Goal: Information Seeking & Learning: Learn about a topic

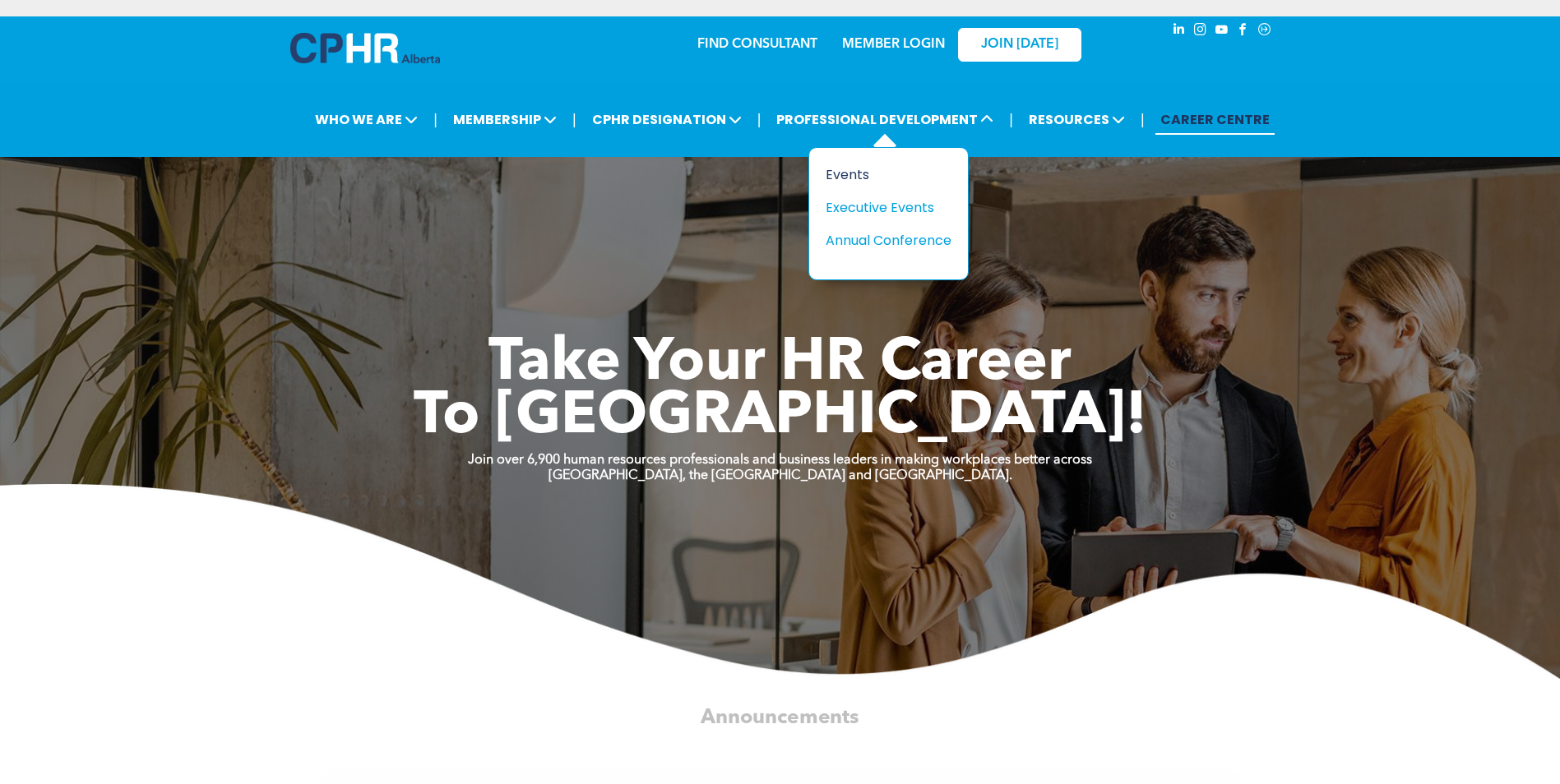
click at [855, 174] on div "Events" at bounding box center [882, 175] width 113 height 21
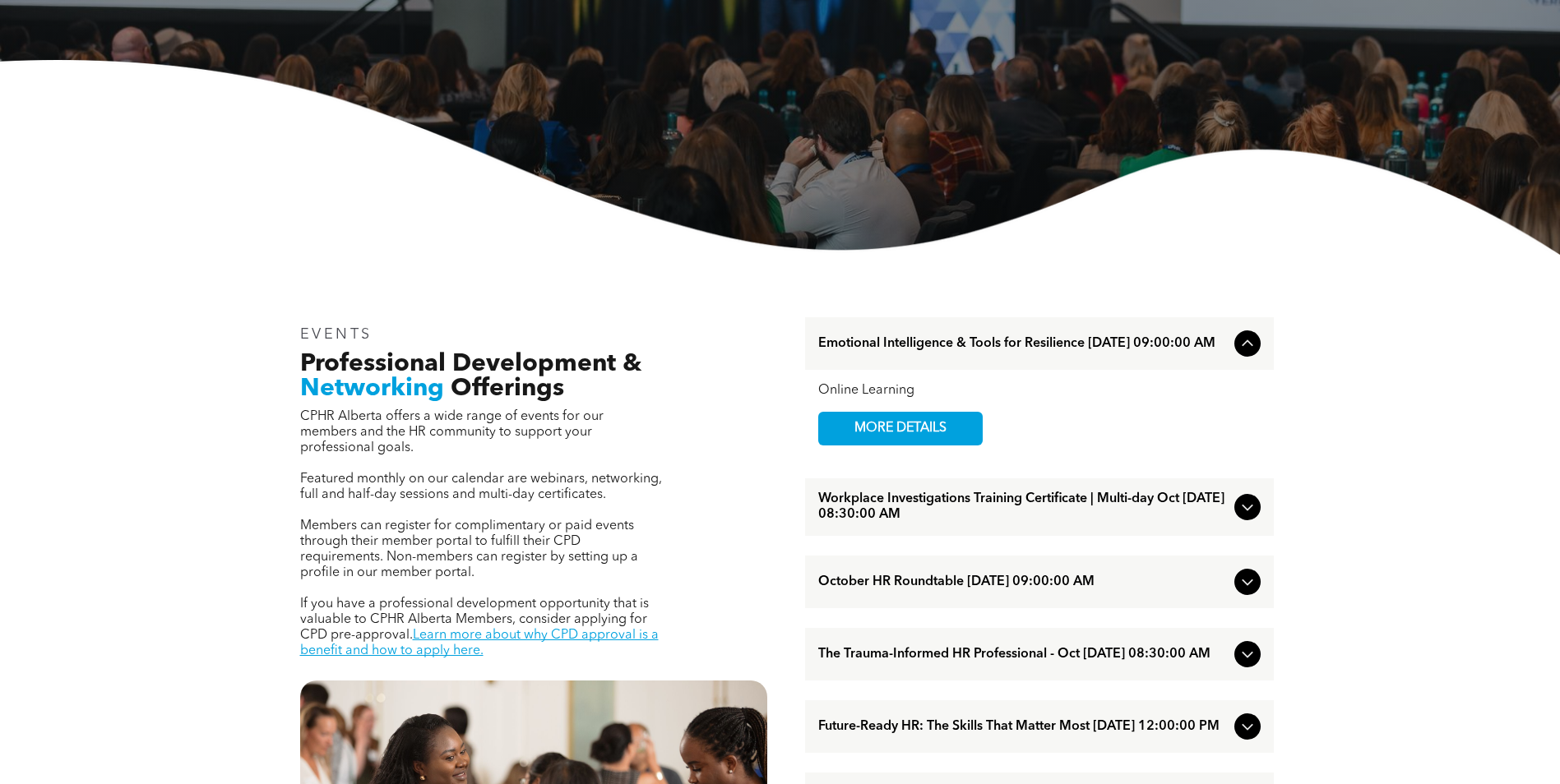
scroll to position [329, 0]
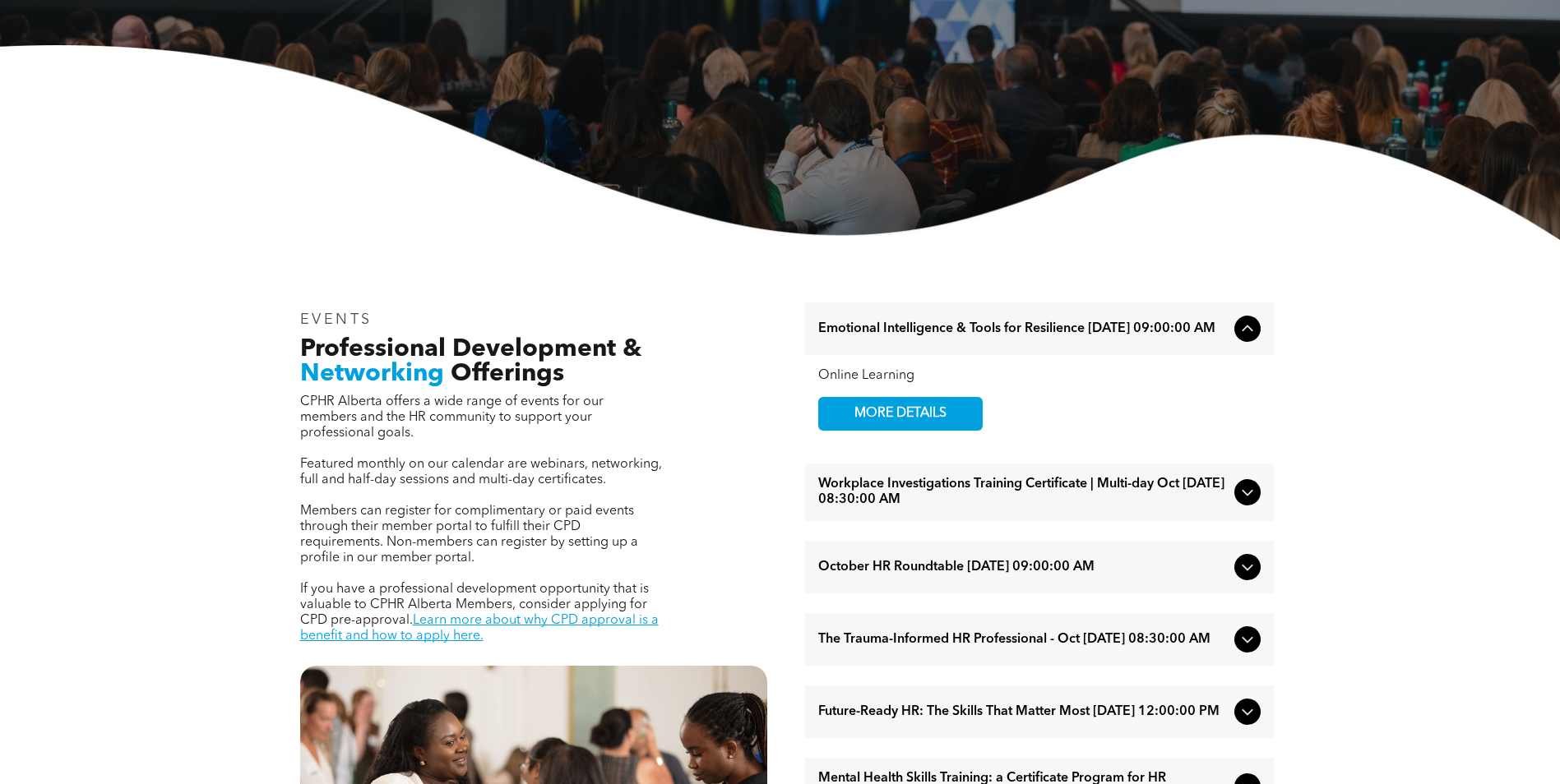
click at [1234, 498] on div at bounding box center [1247, 493] width 26 height 26
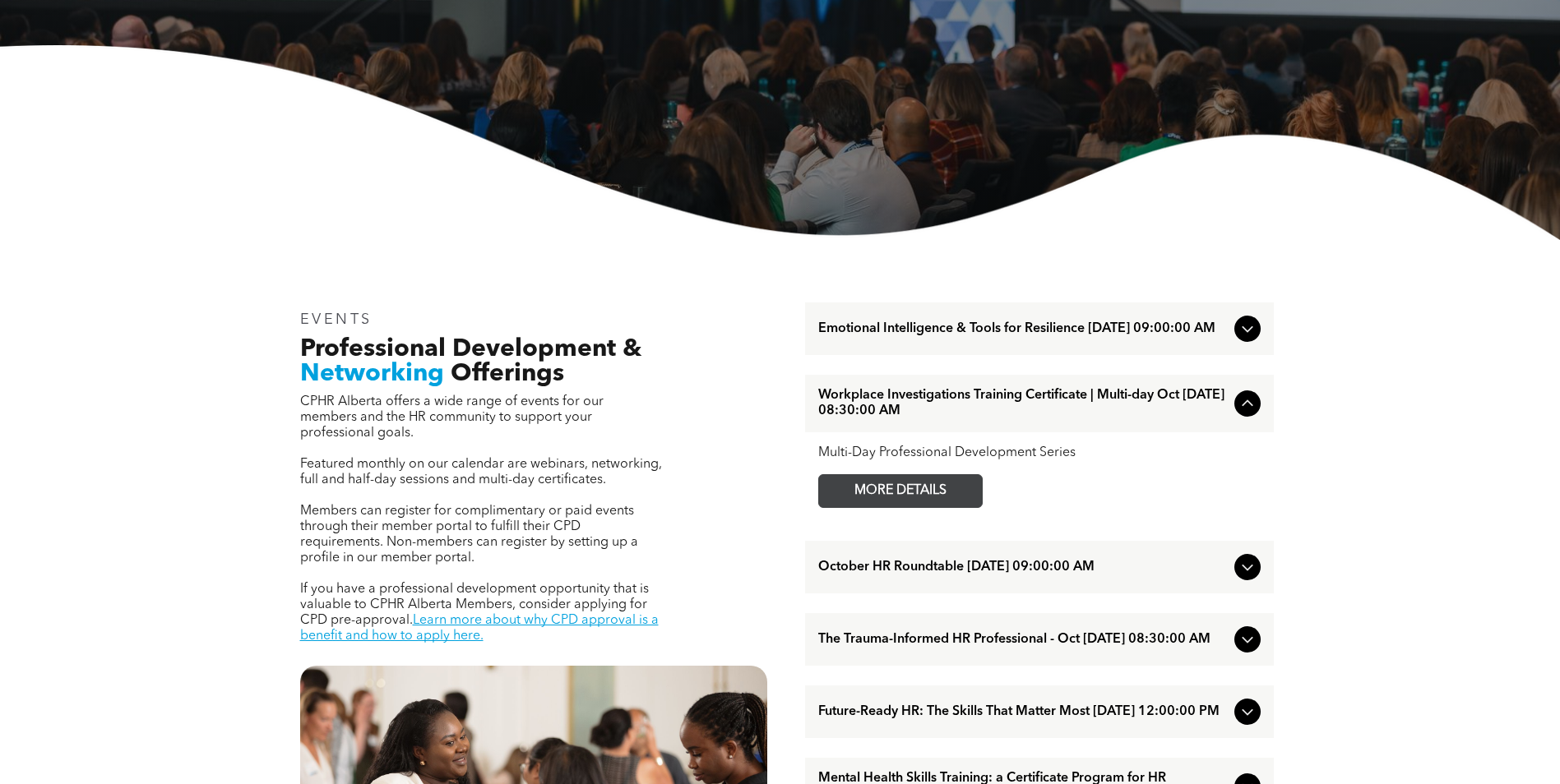
click at [876, 494] on span "MORE DETAILS" at bounding box center [900, 491] width 130 height 32
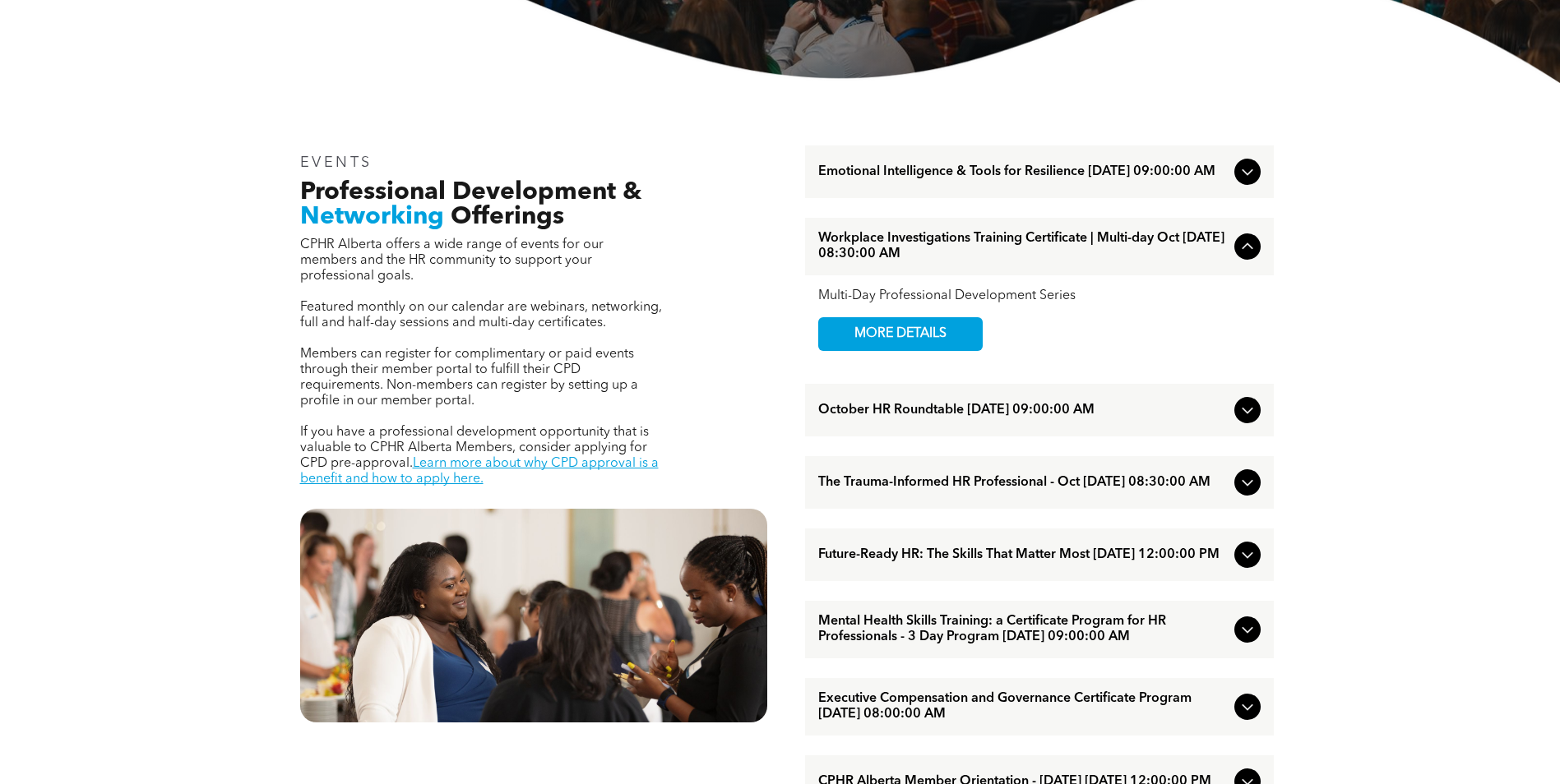
scroll to position [493, 0]
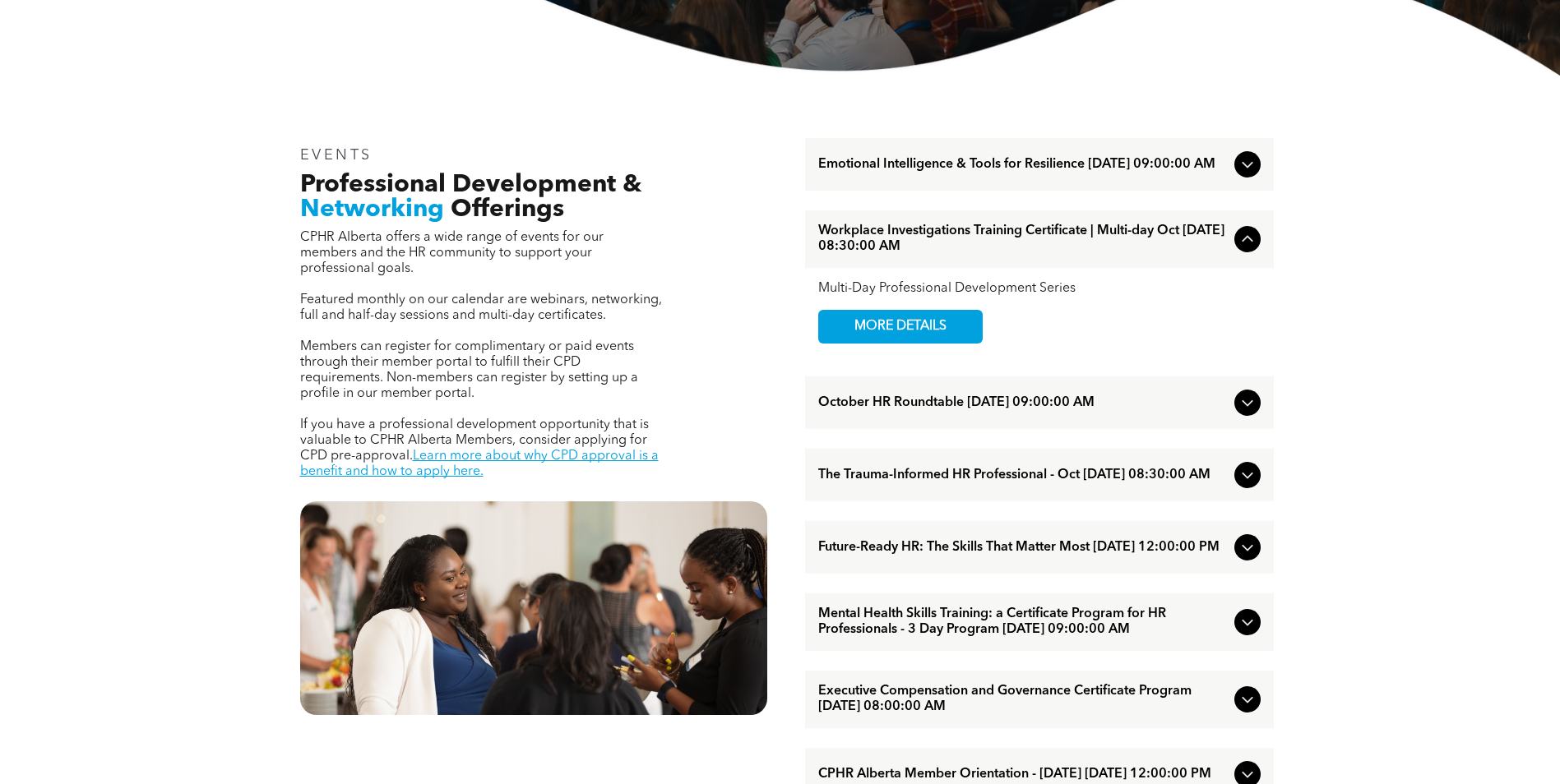
click at [1251, 485] on icon at bounding box center [1247, 475] width 20 height 20
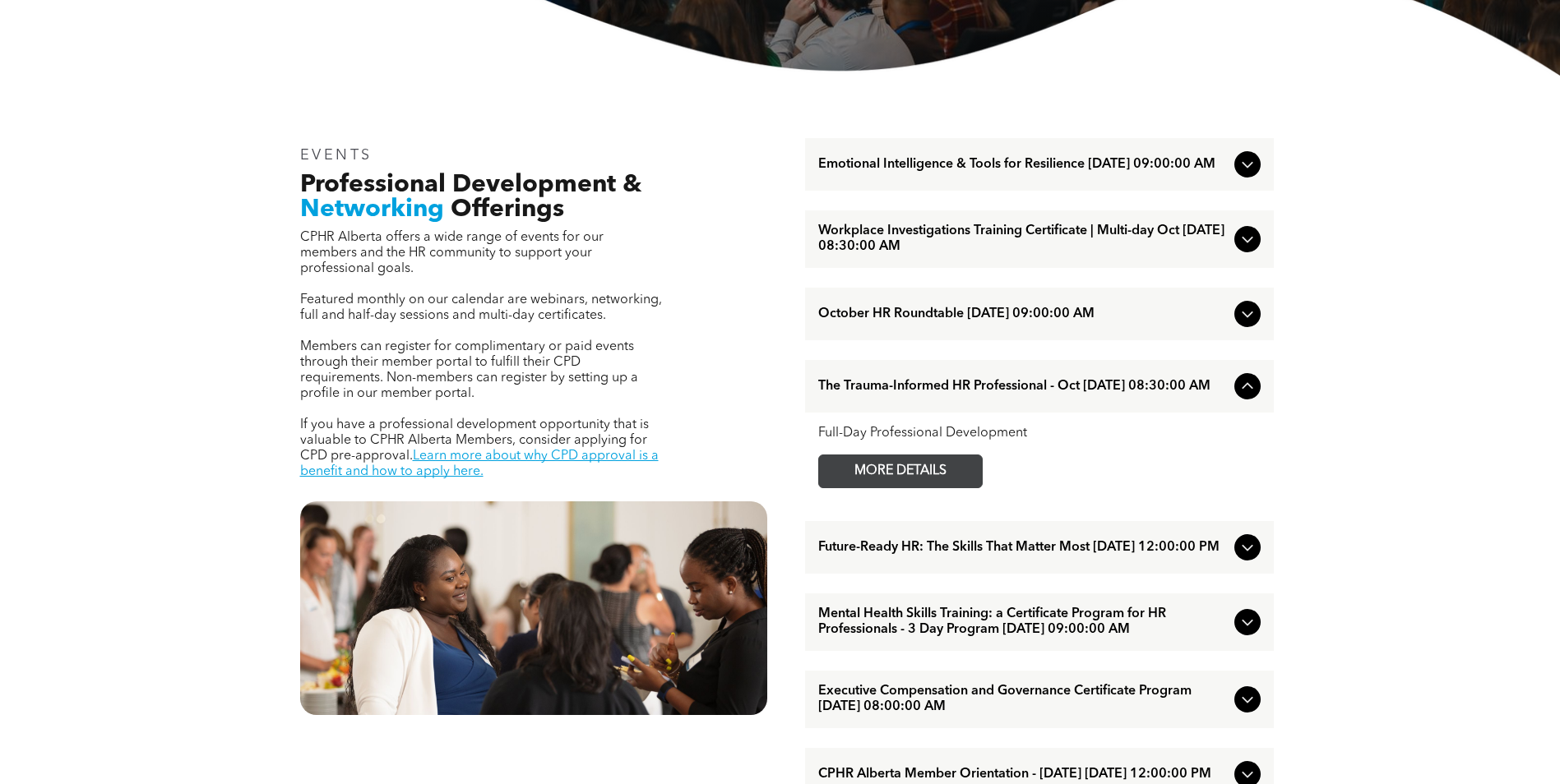
click at [898, 477] on span "MORE DETAILS" at bounding box center [900, 471] width 130 height 32
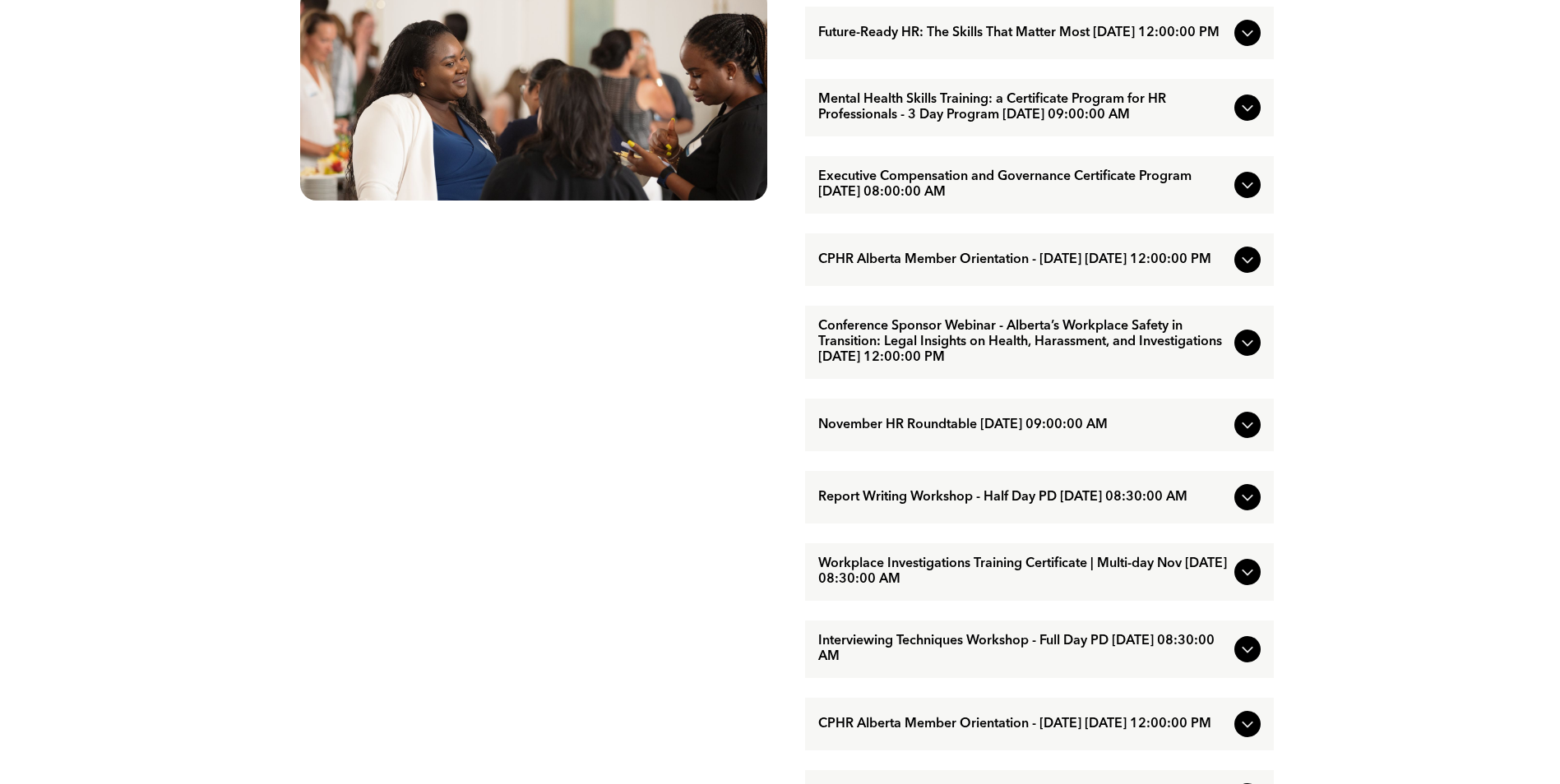
scroll to position [1069, 0]
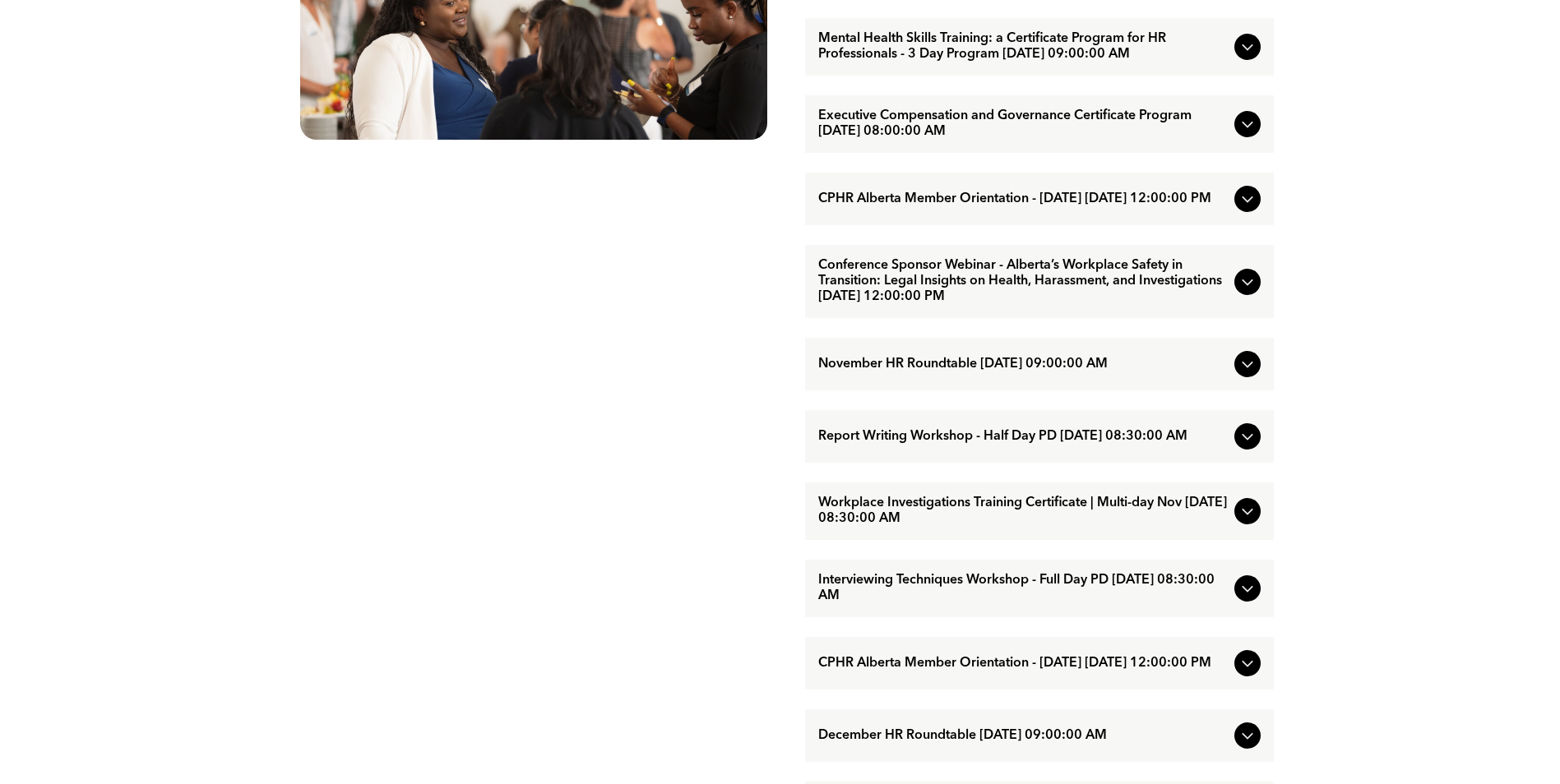
click at [1247, 593] on icon at bounding box center [1246, 589] width 11 height 7
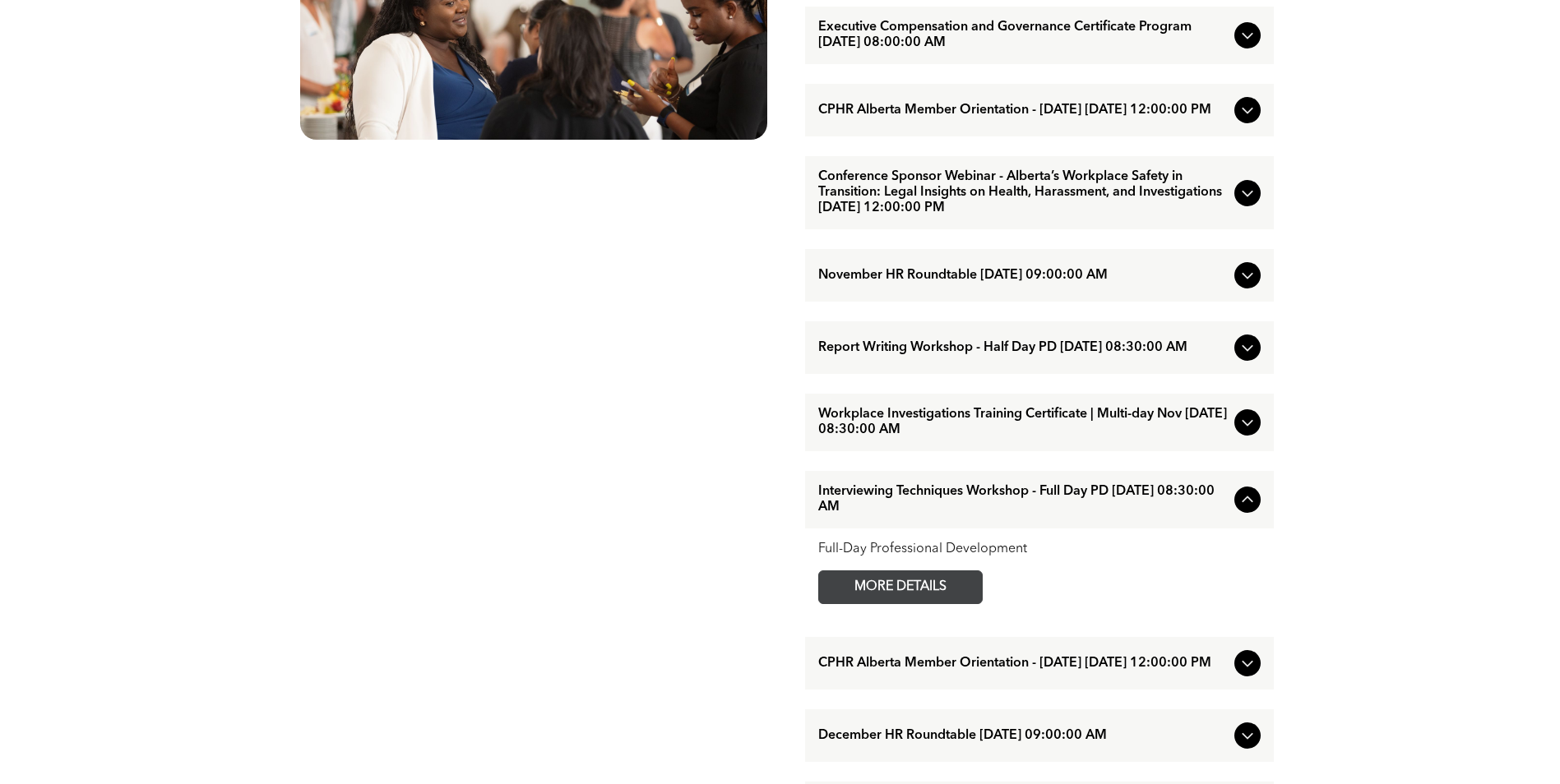
click at [872, 604] on span "MORE DETAILS" at bounding box center [900, 587] width 130 height 32
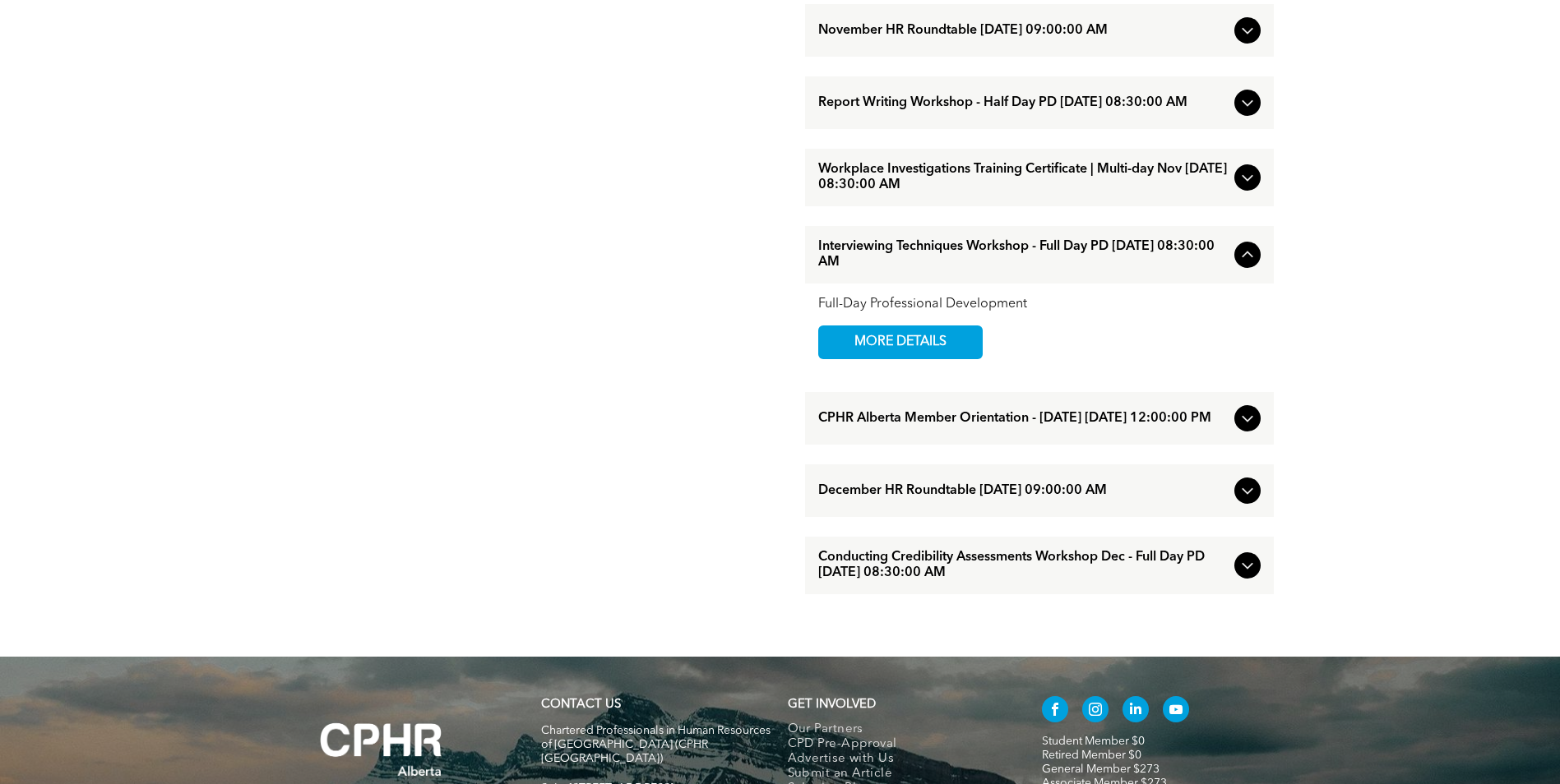
scroll to position [1315, 0]
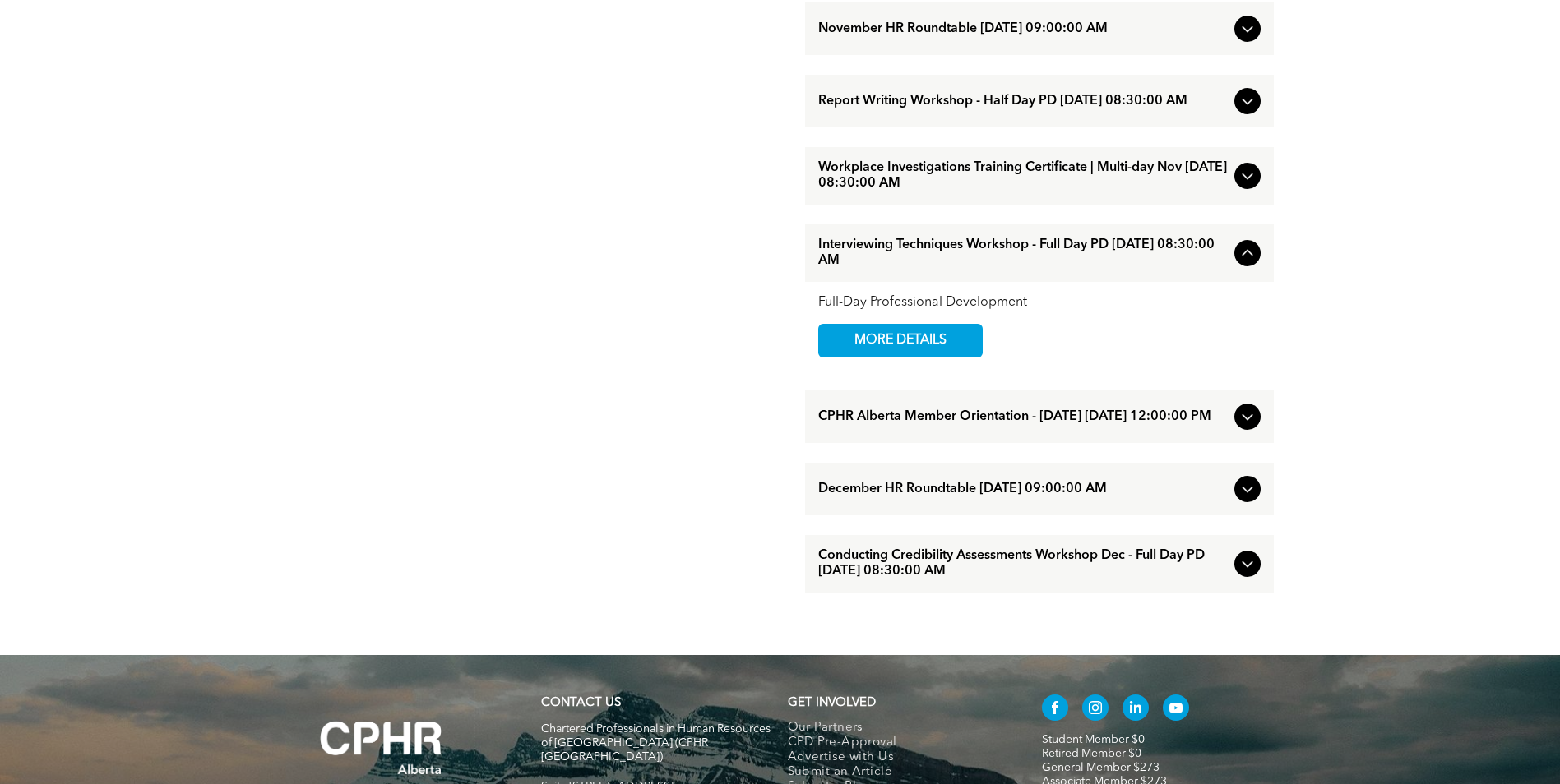
click at [1257, 593] on div "Conducting Credibility Assessments Workshop Dec - Full Day PD [DATE] 08:30:00 AM" at bounding box center [1039, 564] width 469 height 58
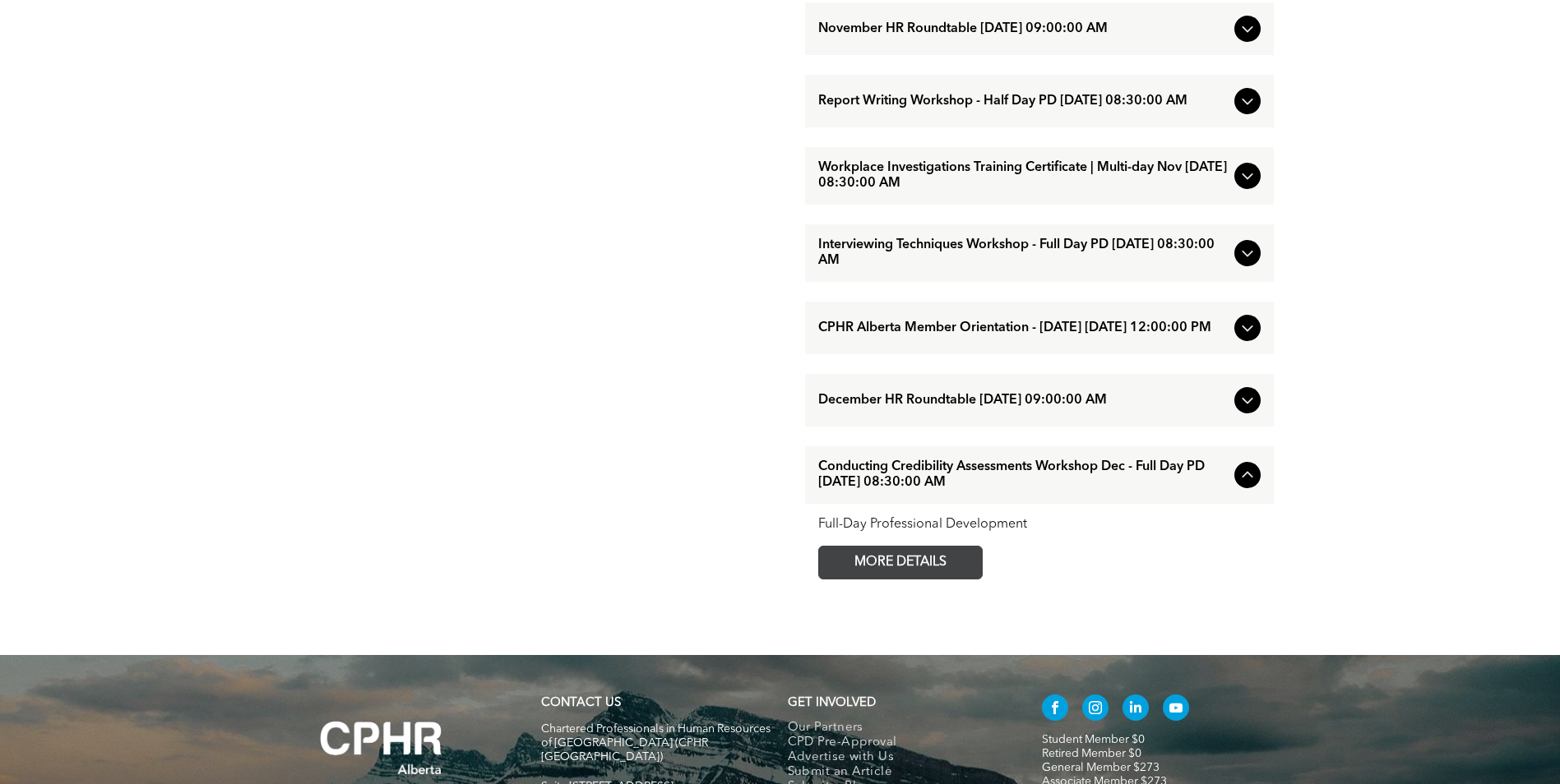
click at [915, 579] on span "MORE DETAILS" at bounding box center [900, 562] width 130 height 32
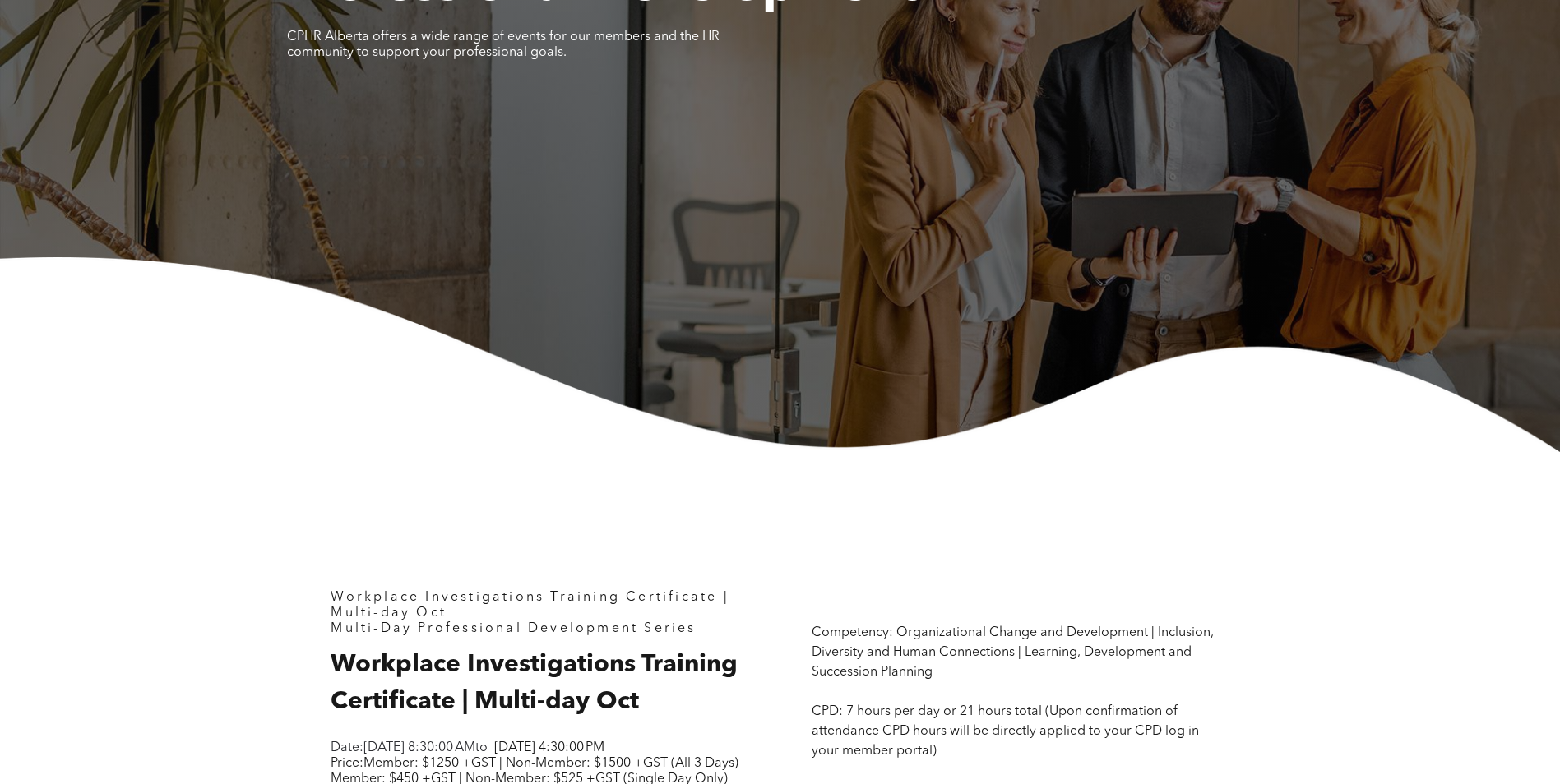
scroll to position [493, 0]
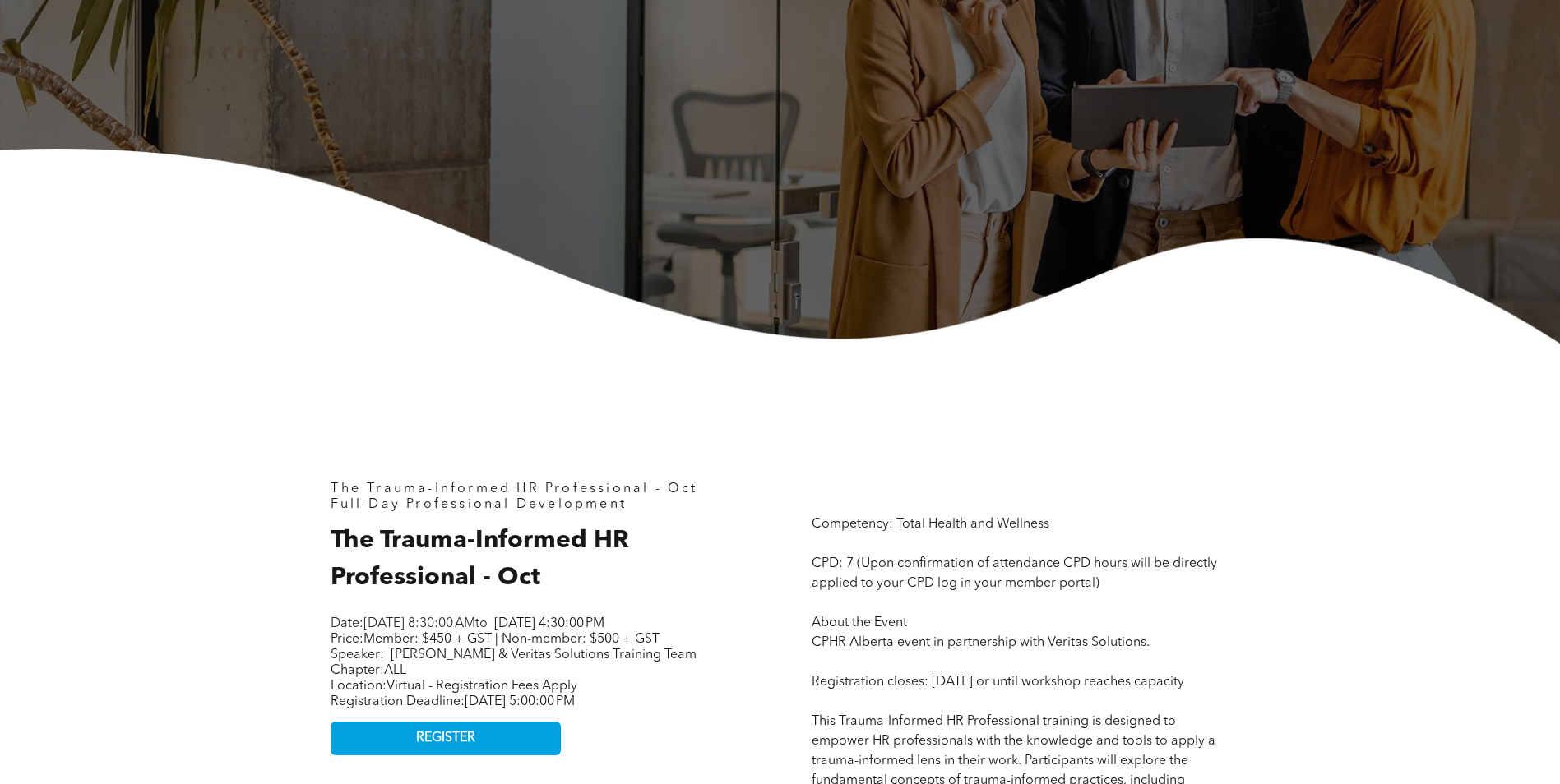
scroll to position [411, 0]
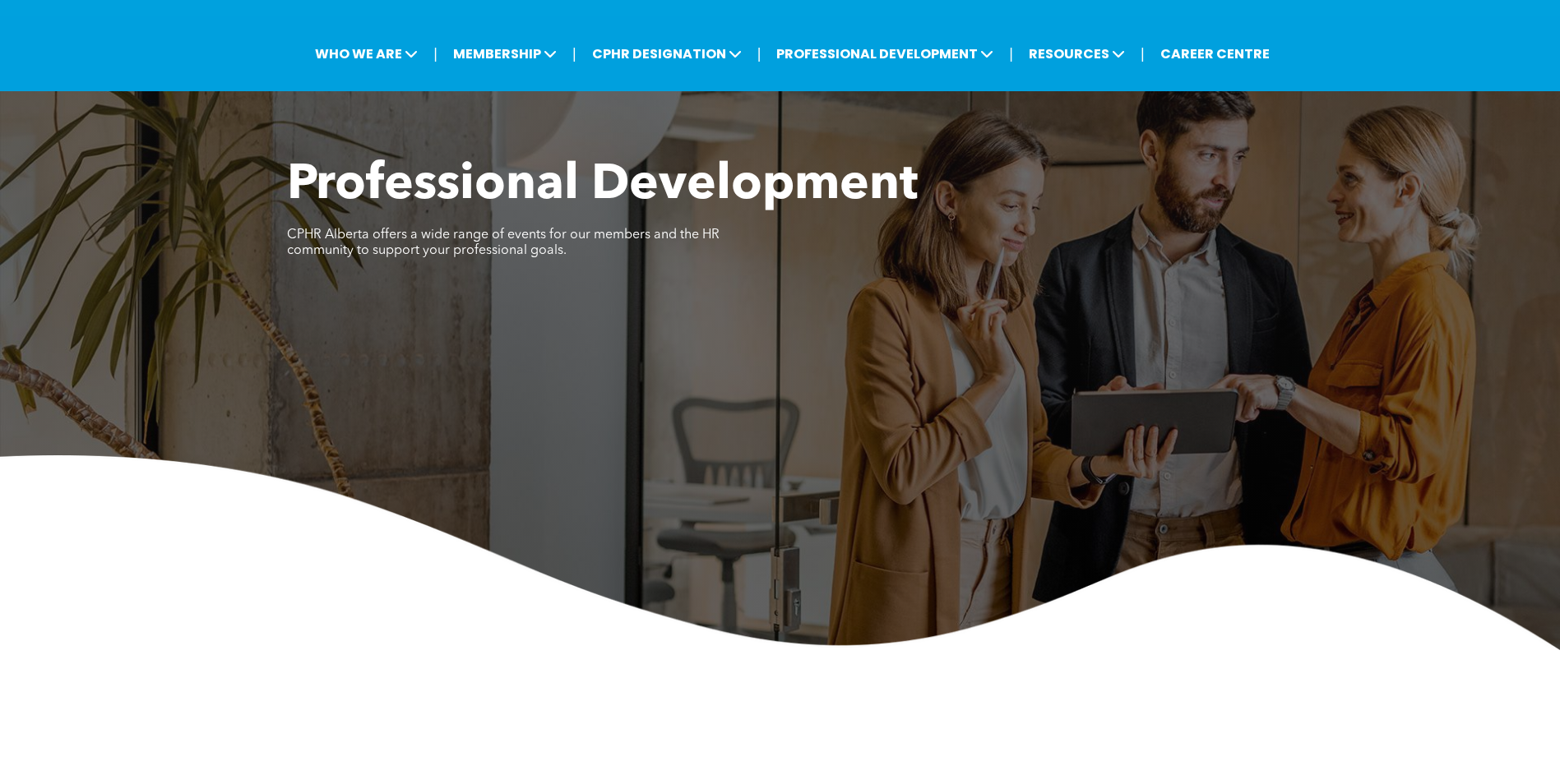
scroll to position [493, 0]
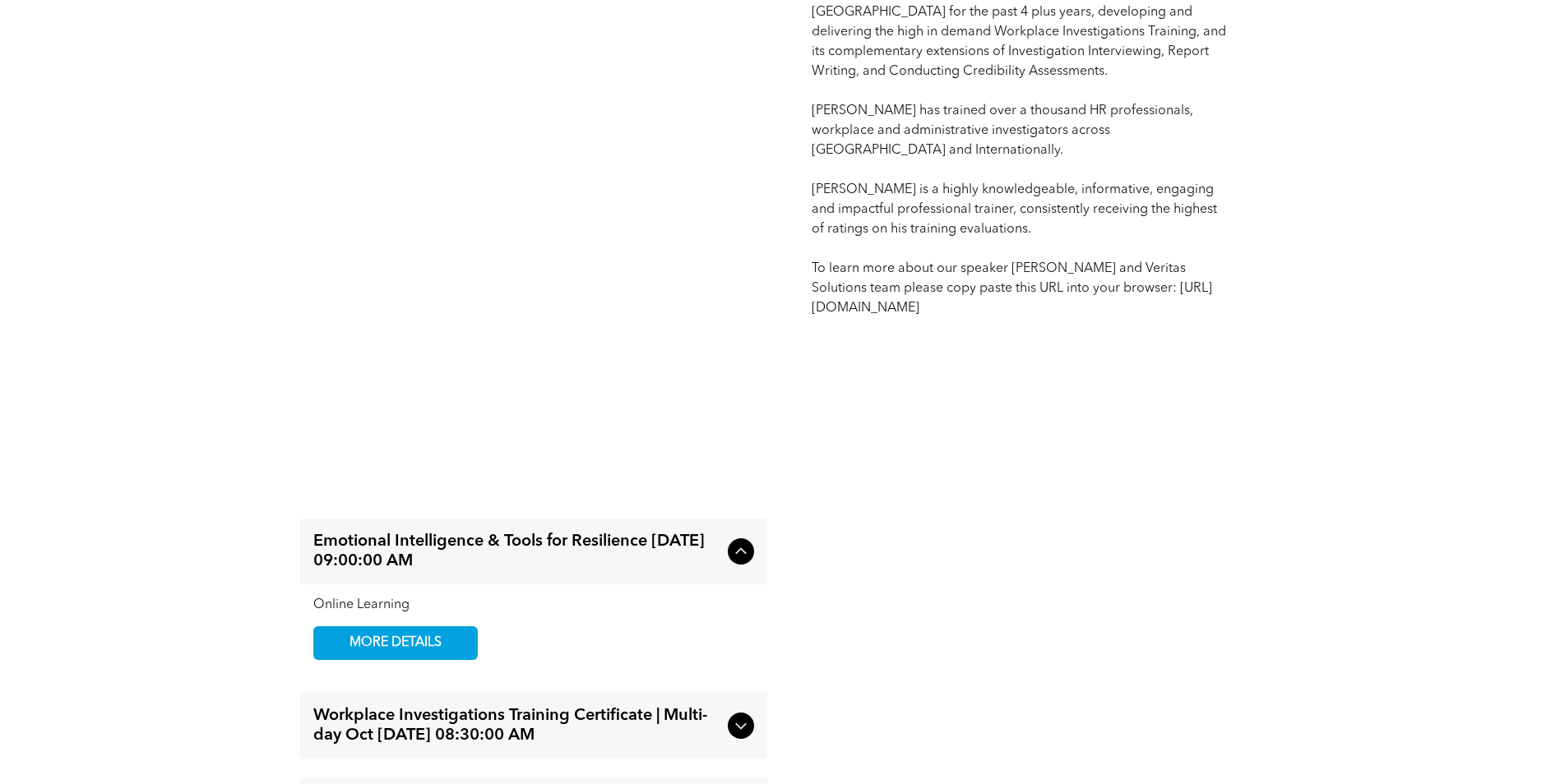
scroll to position [1808, 0]
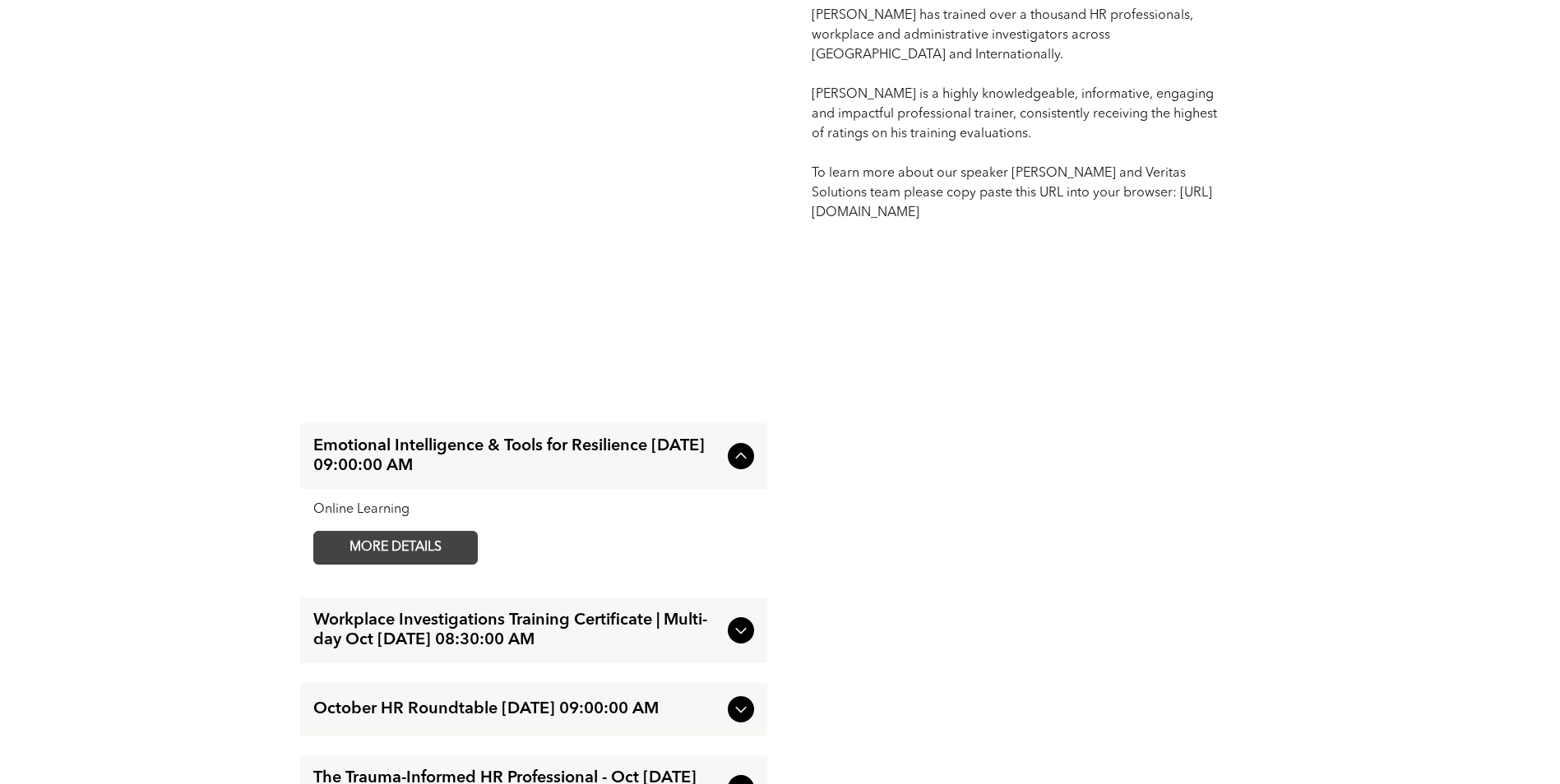
click at [404, 551] on span "MORE DETAILS" at bounding box center [395, 547] width 130 height 32
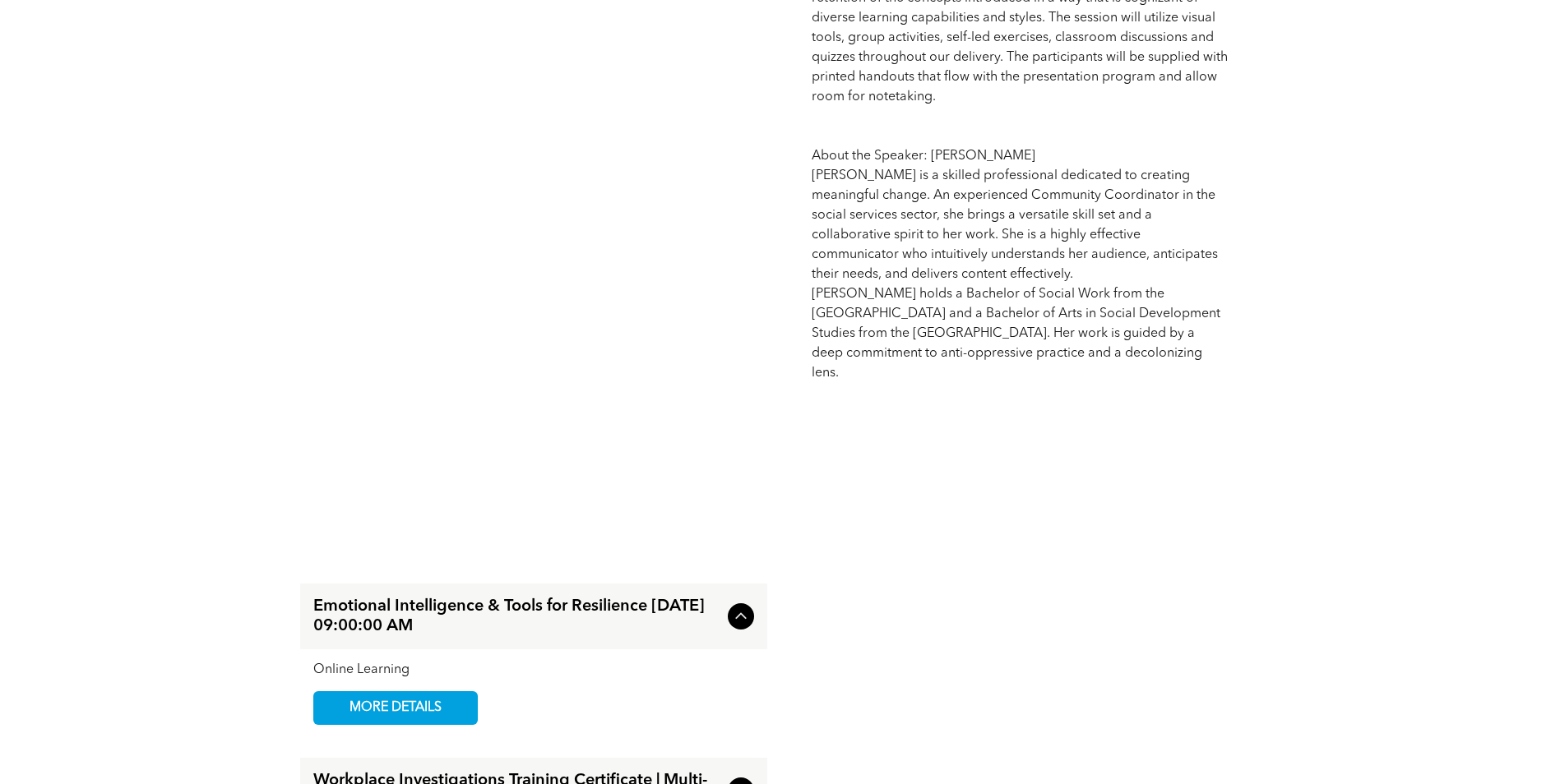
scroll to position [1726, 0]
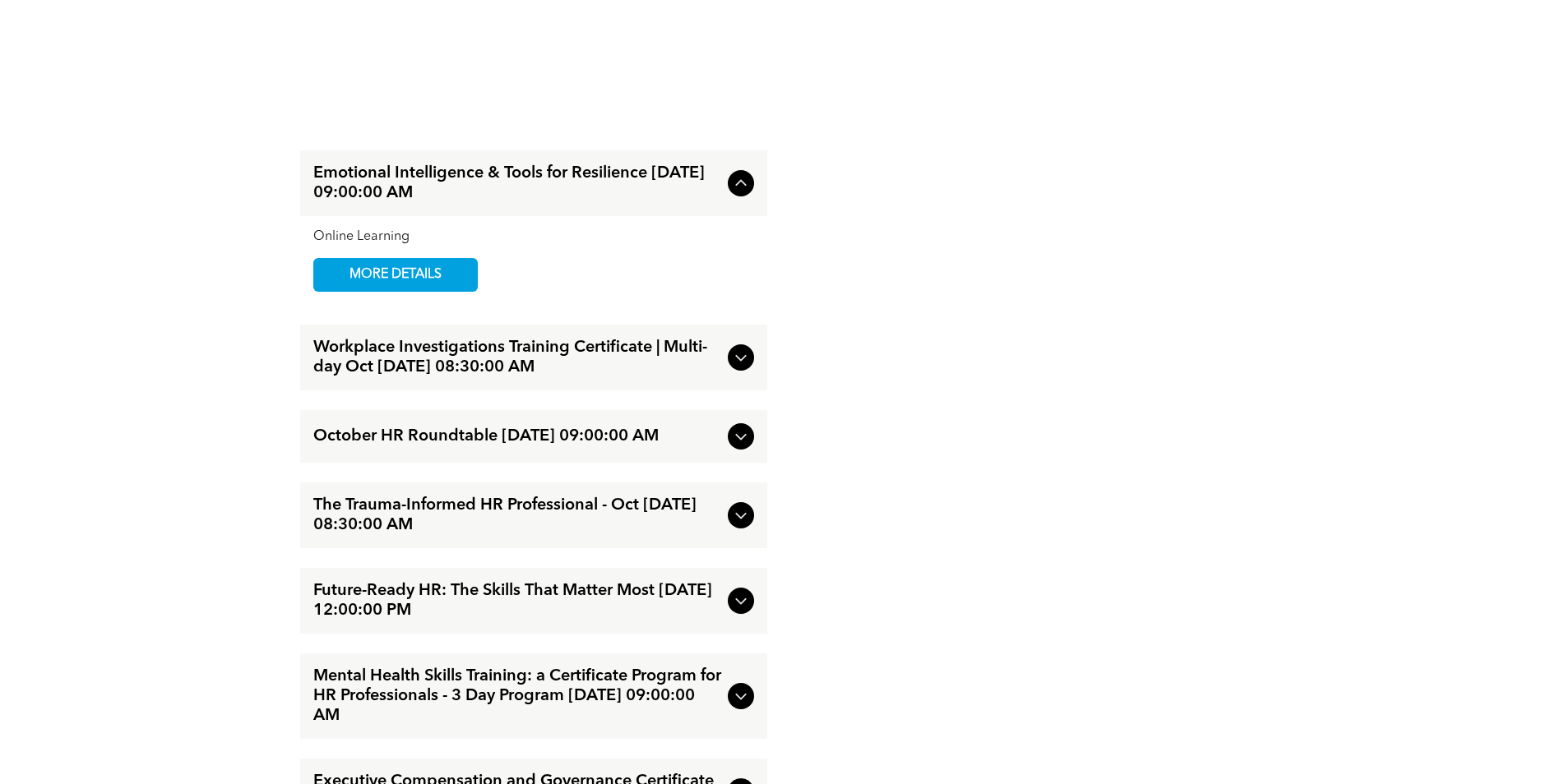
click at [740, 175] on div at bounding box center [741, 184] width 26 height 26
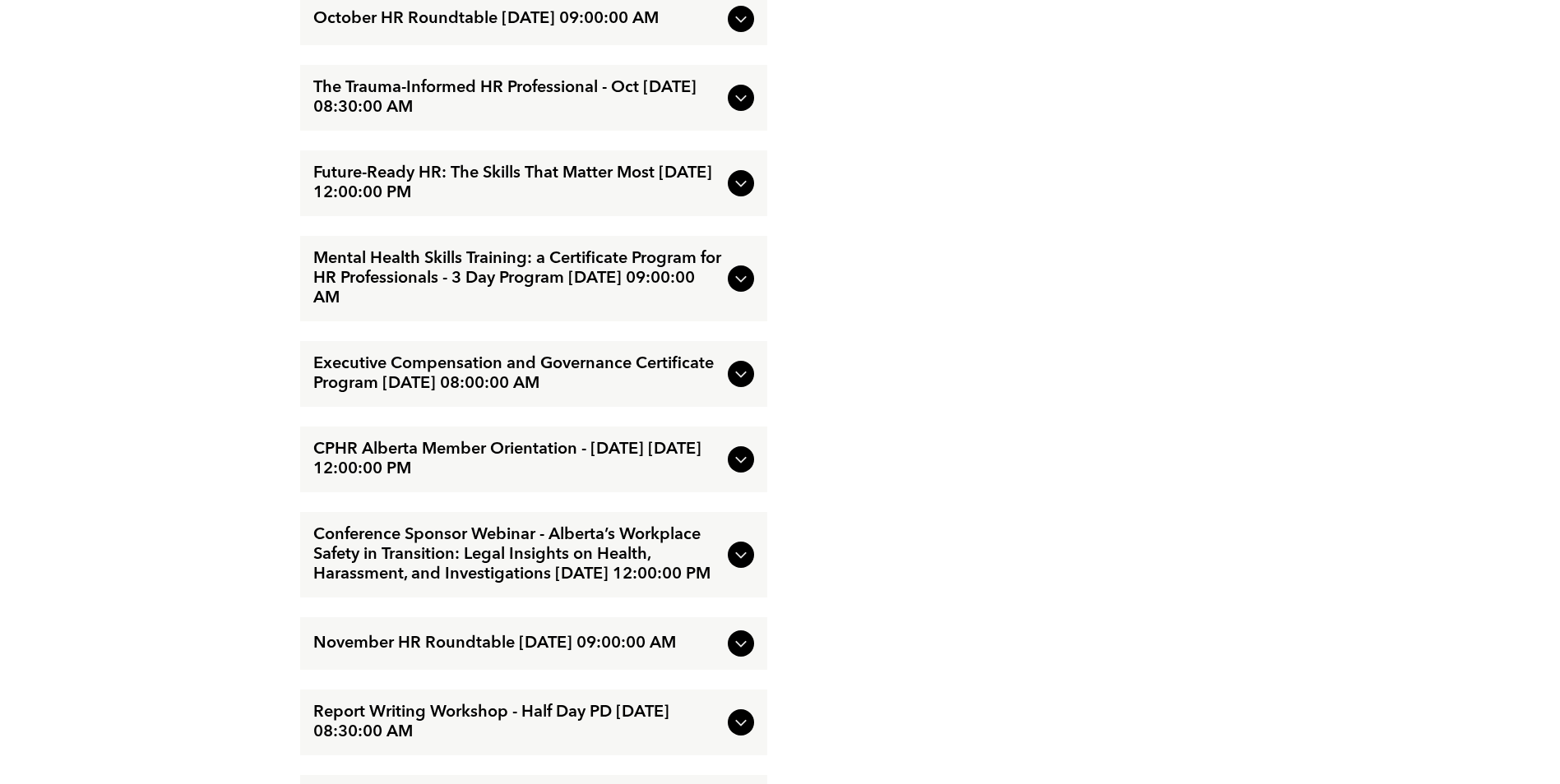
scroll to position [1397, 0]
